Goal: Find specific page/section: Find specific page/section

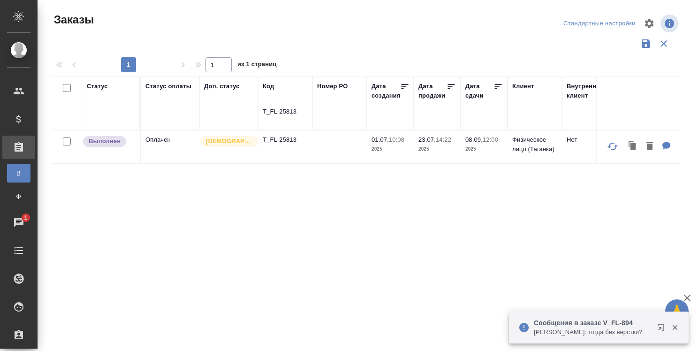
scroll to position [209, 0]
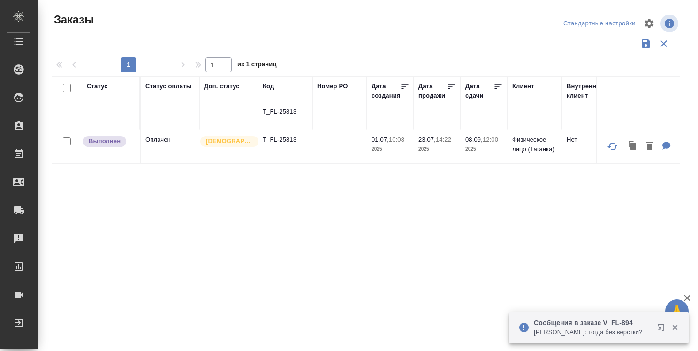
click at [661, 324] on icon "button" at bounding box center [661, 327] width 6 height 6
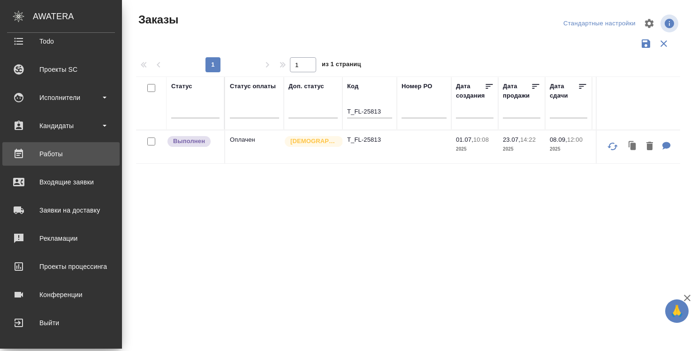
click at [62, 154] on div "Работы" at bounding box center [61, 154] width 108 height 14
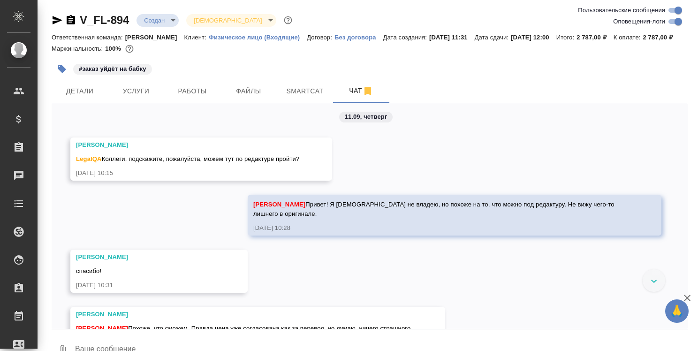
scroll to position [464, 0]
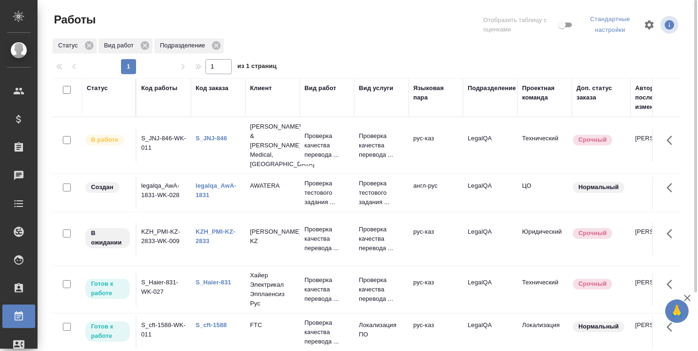
scroll to position [70, 0]
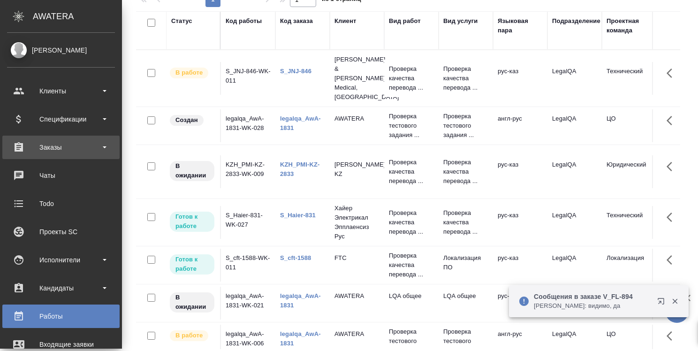
click at [60, 148] on div "Заказы" at bounding box center [61, 147] width 108 height 14
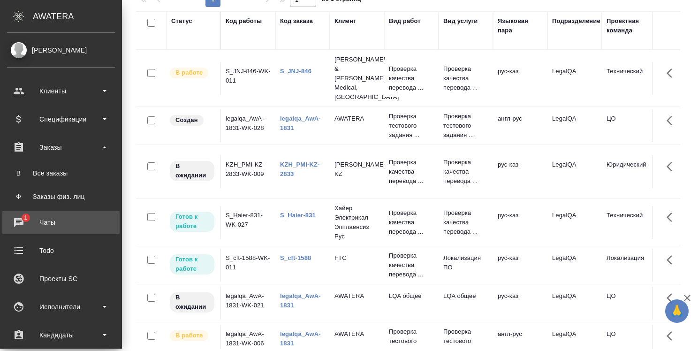
click at [40, 223] on div "Чаты" at bounding box center [61, 222] width 108 height 14
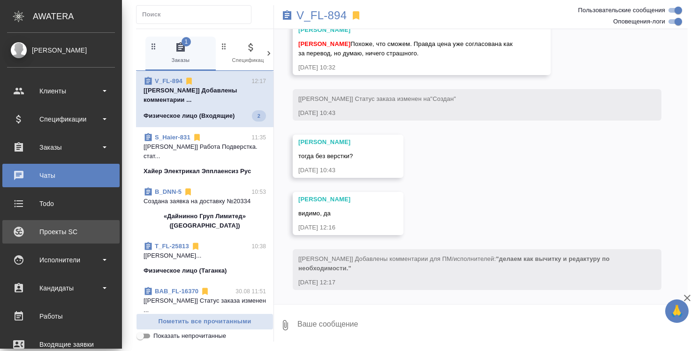
scroll to position [565, 0]
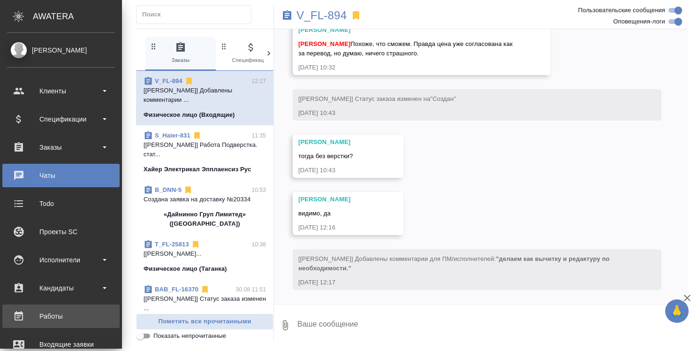
click at [51, 312] on div "Работы" at bounding box center [61, 316] width 108 height 14
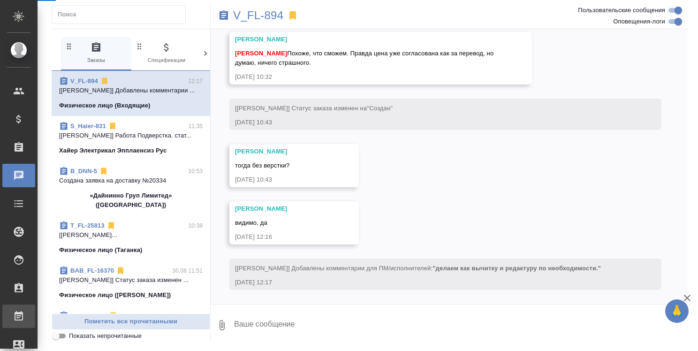
scroll to position [537, 0]
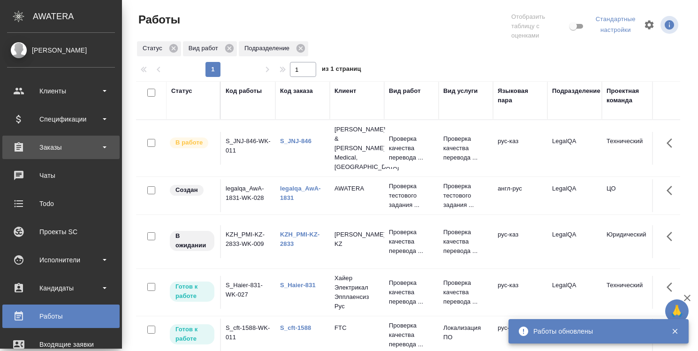
click at [60, 146] on div "Заказы" at bounding box center [61, 147] width 108 height 14
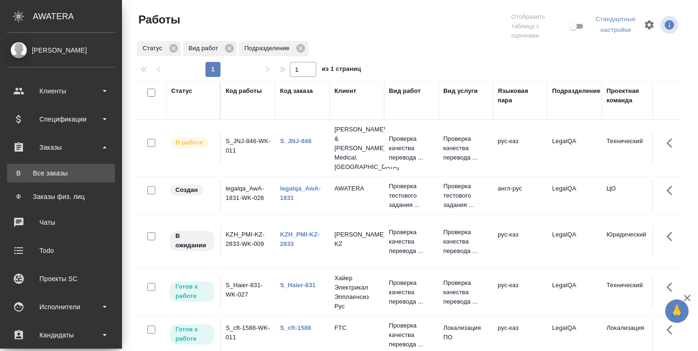
click at [58, 173] on div "Все заказы" at bounding box center [61, 173] width 99 height 9
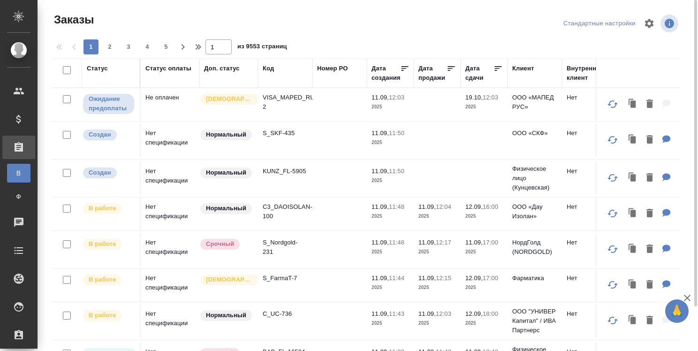
click at [273, 69] on div "Код" at bounding box center [268, 68] width 11 height 9
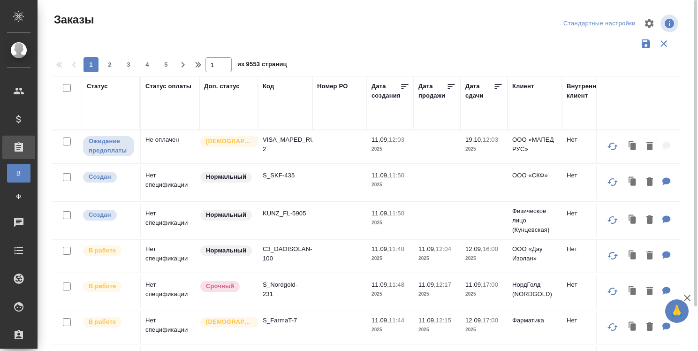
click at [276, 116] on input "text" at bounding box center [285, 113] width 45 height 12
paste input "T_FL-25813"
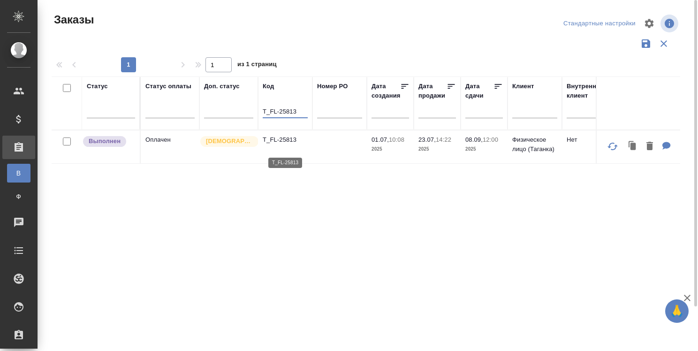
type input "T_FL-25813"
click at [280, 142] on p "T_FL-25813" at bounding box center [285, 139] width 45 height 9
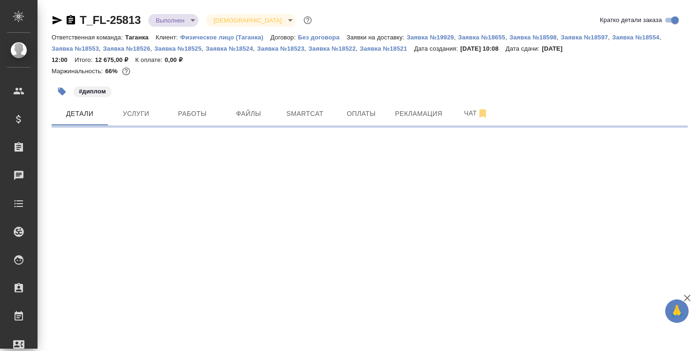
select select "RU"
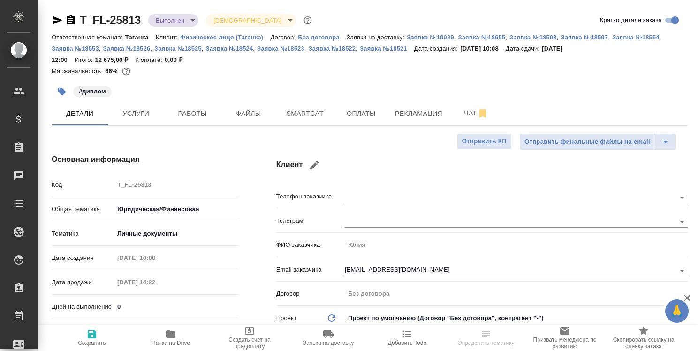
type textarea "x"
click at [166, 335] on icon "button" at bounding box center [170, 334] width 9 height 8
type textarea "x"
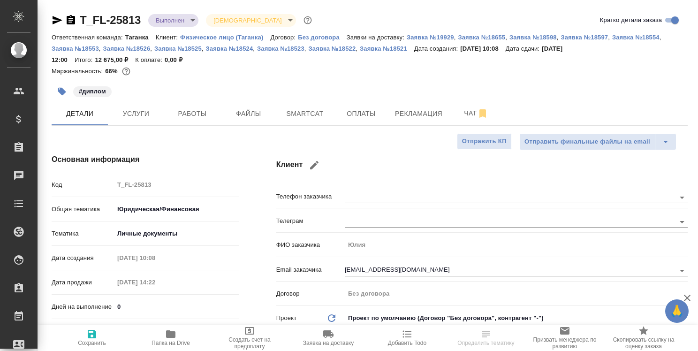
type textarea "x"
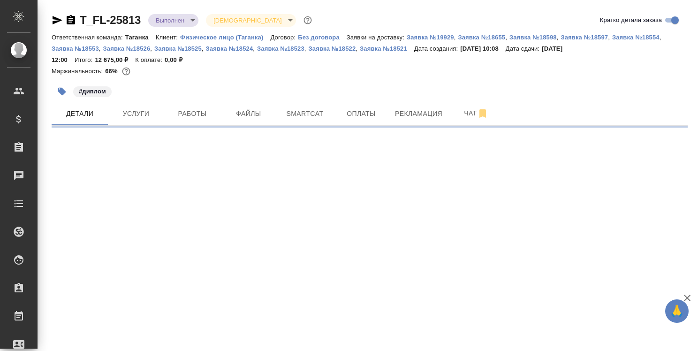
select select "RU"
